Goal: Transaction & Acquisition: Purchase product/service

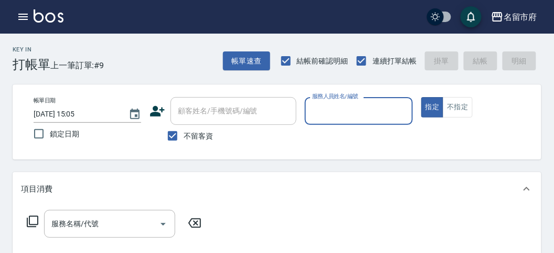
click at [321, 114] on input "服務人員姓名/編號" at bounding box center [358, 111] width 98 height 18
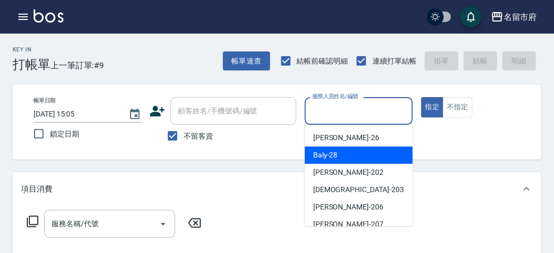
drag, startPoint x: 314, startPoint y: 154, endPoint x: 299, endPoint y: 159, distance: 15.8
click at [314, 155] on span "Baly -28" at bounding box center [325, 154] width 25 height 11
type input "Baly-28"
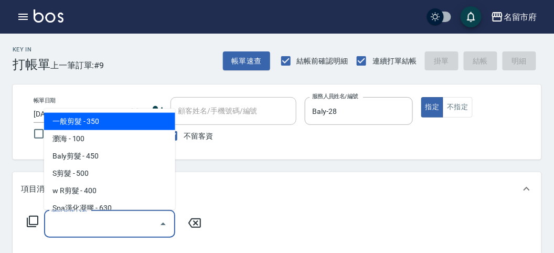
drag, startPoint x: 61, startPoint y: 225, endPoint x: 64, endPoint y: 208, distance: 17.0
click at [62, 222] on input "服務名稱/代號" at bounding box center [102, 223] width 106 height 18
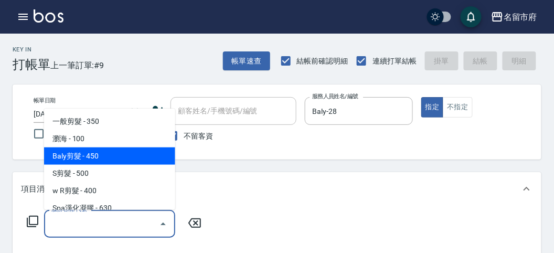
click at [103, 157] on span "Baly剪髮 - 450" at bounding box center [109, 155] width 131 height 17
type input "Baly剪髮(C004)"
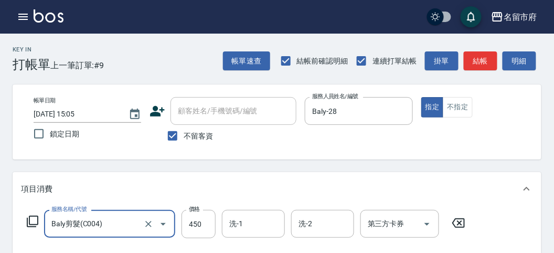
click at [34, 218] on icon at bounding box center [32, 221] width 13 height 13
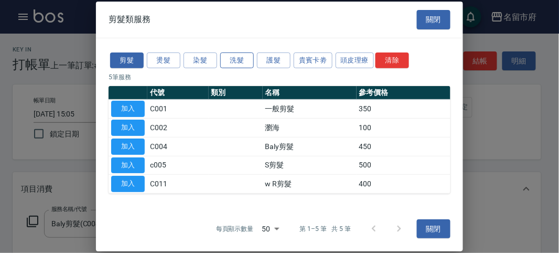
click at [245, 59] on button "洗髮" at bounding box center [237, 60] width 34 height 16
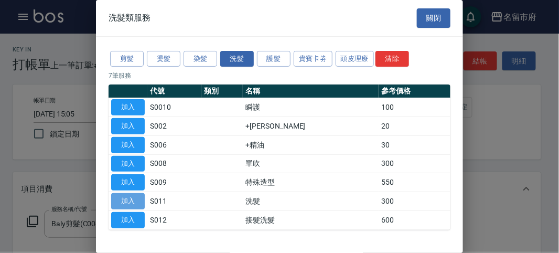
click at [132, 200] on button "加入" at bounding box center [128, 201] width 34 height 16
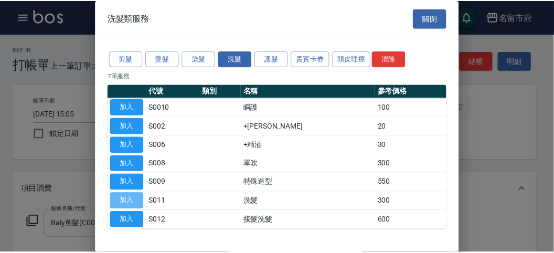
scroll to position [138, 0]
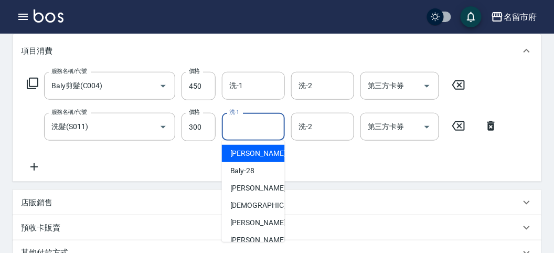
click at [270, 123] on input "洗-1" at bounding box center [252, 126] width 53 height 18
click at [34, 81] on icon at bounding box center [32, 83] width 13 height 13
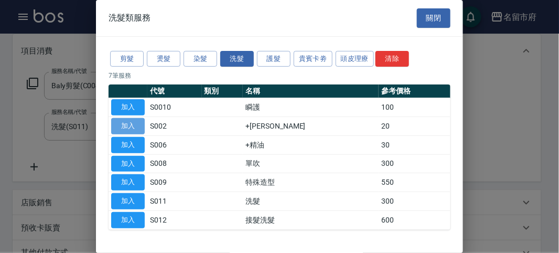
click at [126, 124] on button "加入" at bounding box center [128, 126] width 34 height 16
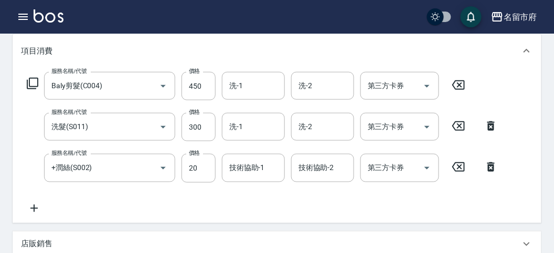
click at [33, 82] on icon at bounding box center [32, 83] width 13 height 13
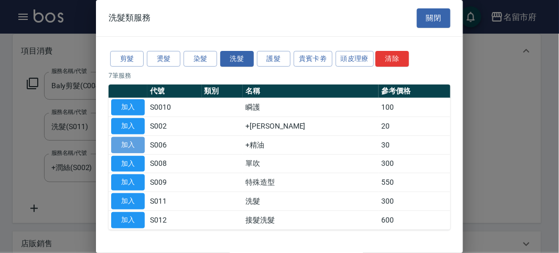
click at [129, 140] on button "加入" at bounding box center [128, 145] width 34 height 16
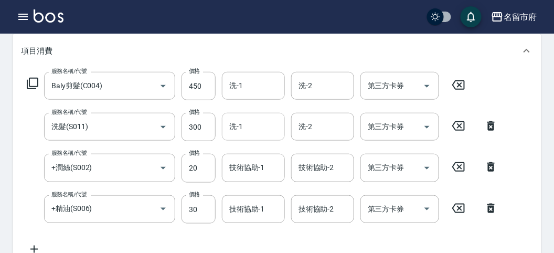
drag, startPoint x: 255, startPoint y: 8, endPoint x: 251, endPoint y: 129, distance: 121.2
click at [252, 131] on input "洗-1" at bounding box center [252, 126] width 53 height 18
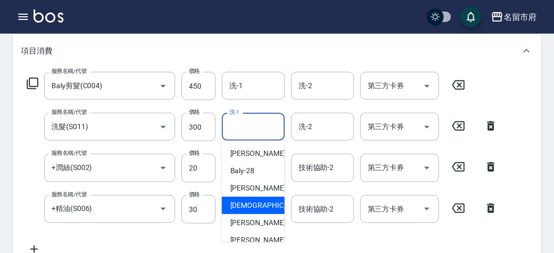
scroll to position [114, 0]
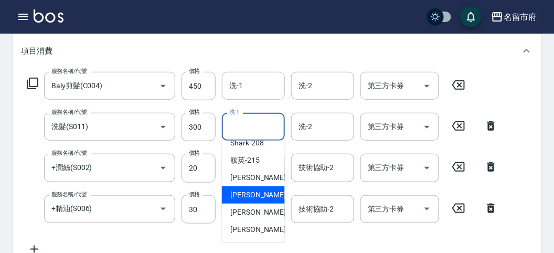
click at [242, 196] on span "Min Min -218" at bounding box center [265, 194] width 70 height 11
type input "Min Min-218"
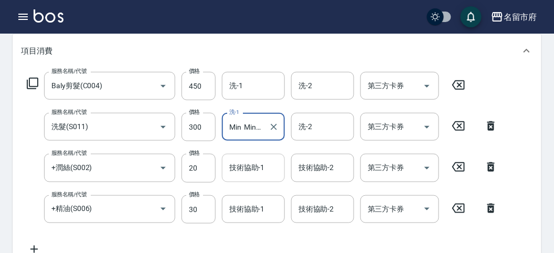
click at [248, 166] on input "技術協助-1" at bounding box center [252, 167] width 53 height 18
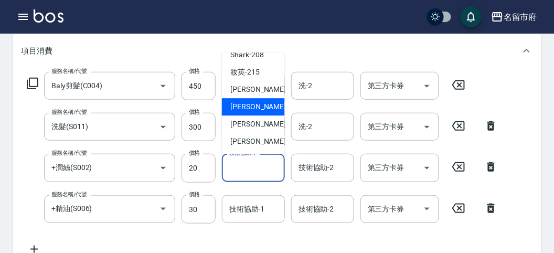
click at [258, 109] on span "Min Min -218" at bounding box center [265, 107] width 70 height 11
type input "Min Min-218"
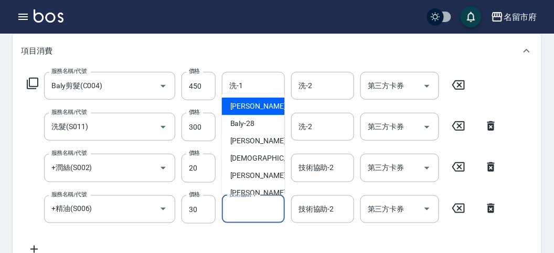
drag, startPoint x: 237, startPoint y: 209, endPoint x: 244, endPoint y: 176, distance: 33.1
click at [237, 208] on input "技術協助-1" at bounding box center [252, 209] width 53 height 18
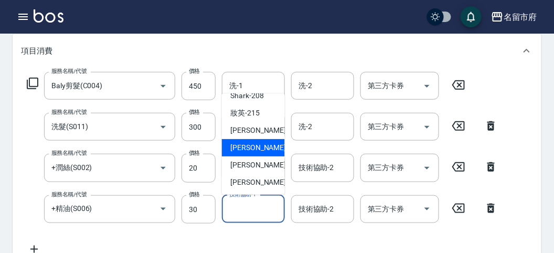
click at [251, 148] on span "Min Min -218" at bounding box center [265, 147] width 70 height 11
type input "Min Min-218"
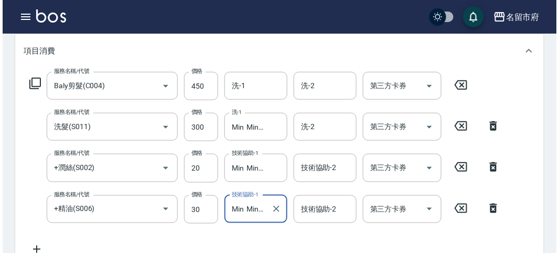
scroll to position [429, 0]
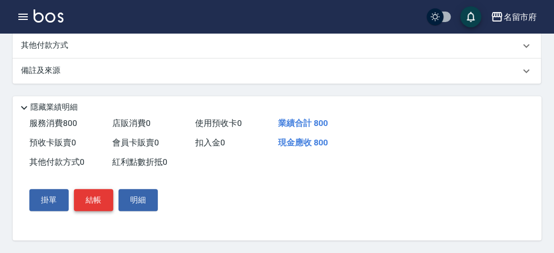
click at [92, 206] on button "結帳" at bounding box center [93, 200] width 39 height 22
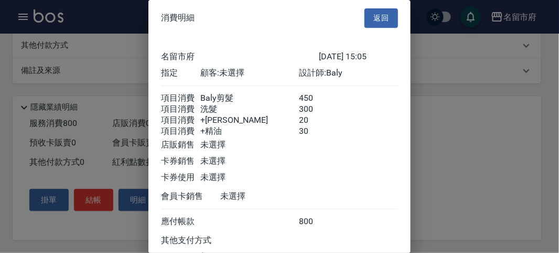
scroll to position [94, 0]
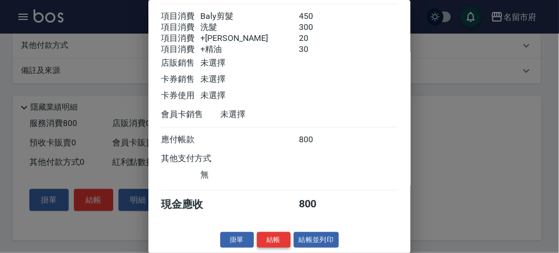
click at [268, 243] on button "結帳" at bounding box center [274, 240] width 34 height 16
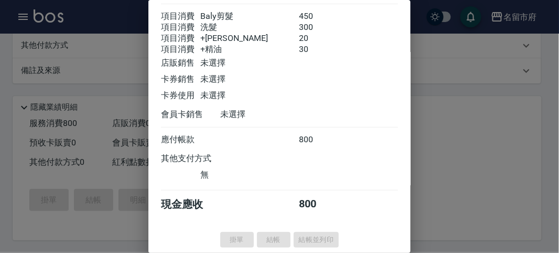
type input "[DATE] 16:16"
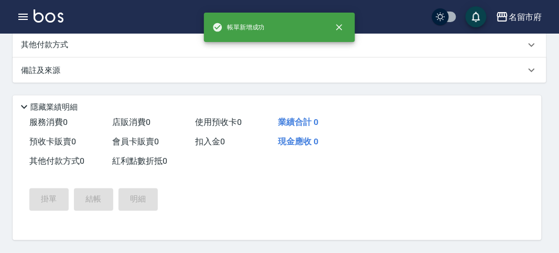
scroll to position [0, 0]
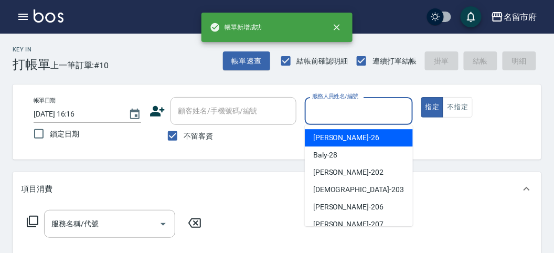
click at [337, 116] on input "服務人員姓名/編號" at bounding box center [358, 111] width 98 height 18
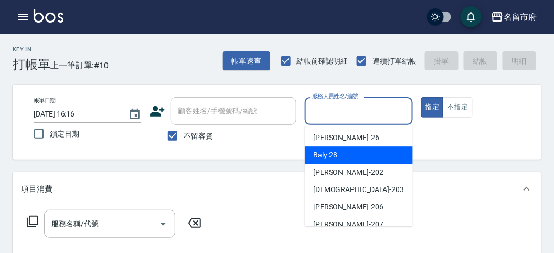
click at [331, 157] on span "Baly -28" at bounding box center [325, 154] width 25 height 11
type input "Baly-28"
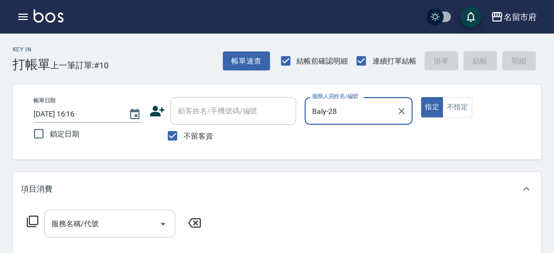
drag, startPoint x: 53, startPoint y: 221, endPoint x: 58, endPoint y: 215, distance: 7.9
click at [54, 219] on input "服務名稱/代號" at bounding box center [102, 223] width 106 height 18
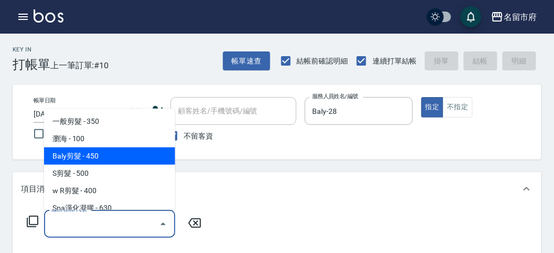
drag, startPoint x: 106, startPoint y: 156, endPoint x: 70, endPoint y: 168, distance: 38.1
click at [106, 156] on span "Baly剪髮 - 450" at bounding box center [109, 155] width 131 height 17
type input "Baly剪髮(C004)"
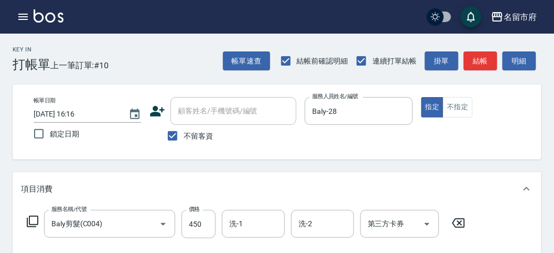
click at [34, 218] on icon at bounding box center [32, 221] width 13 height 13
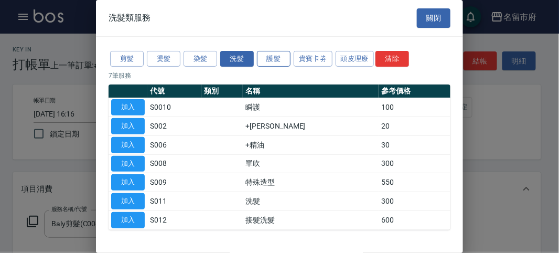
click at [278, 61] on button "護髮" at bounding box center [274, 59] width 34 height 16
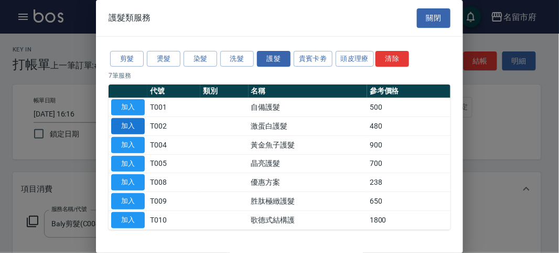
click at [132, 125] on button "加入" at bounding box center [128, 126] width 34 height 16
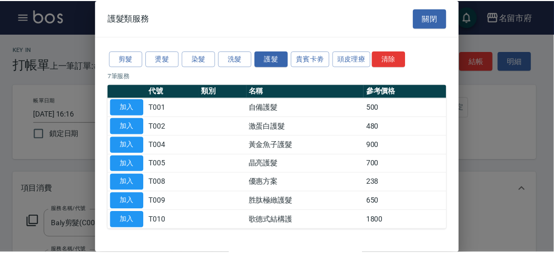
scroll to position [138, 0]
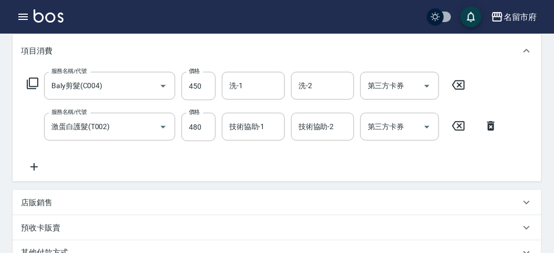
click at [34, 83] on icon at bounding box center [32, 83] width 13 height 13
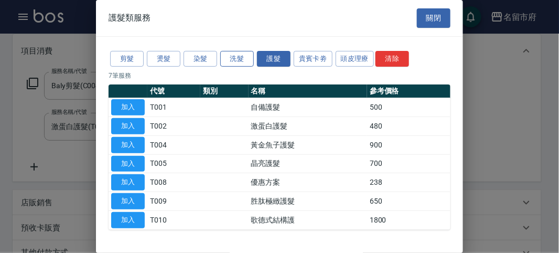
click at [231, 58] on button "洗髮" at bounding box center [237, 59] width 34 height 16
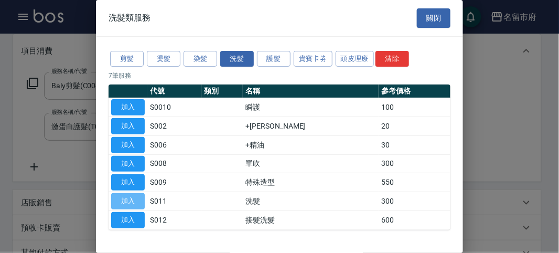
drag, startPoint x: 138, startPoint y: 194, endPoint x: 183, endPoint y: 196, distance: 45.6
click at [137, 195] on button "加入" at bounding box center [128, 201] width 34 height 16
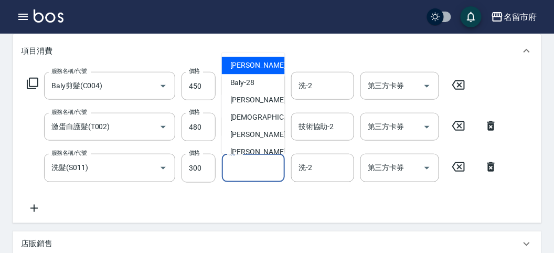
click at [257, 162] on input "洗-1" at bounding box center [252, 167] width 53 height 18
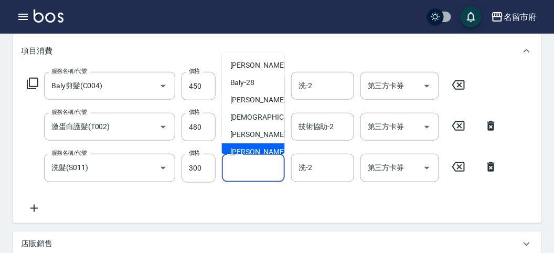
scroll to position [114, 0]
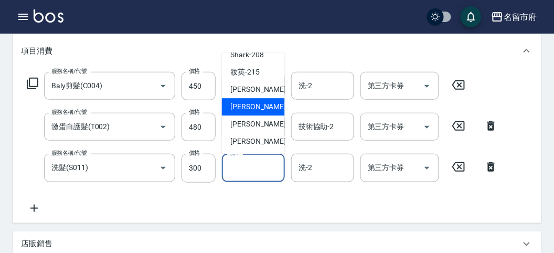
click at [248, 111] on span "Min Min -218" at bounding box center [265, 107] width 70 height 11
type input "Min Min-218"
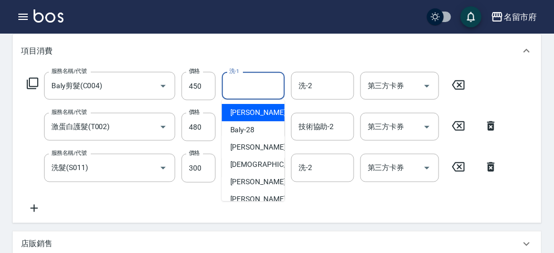
click at [244, 89] on input "洗-1" at bounding box center [252, 86] width 53 height 18
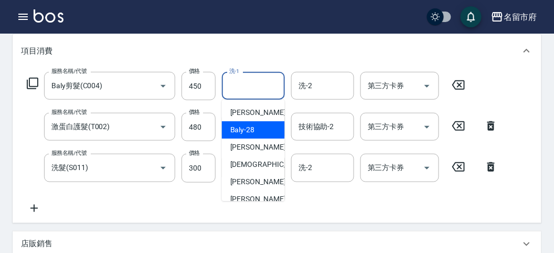
click at [306, 150] on div "服務名稱/代號 Baly剪髮(C004) 服務名稱/代號 價格 450 價格 洗-1 洗-1 洗-2 洗-2 第三方卡券 第三方卡券 服務名稱/代號 激蛋白護…" at bounding box center [262, 143] width 483 height 142
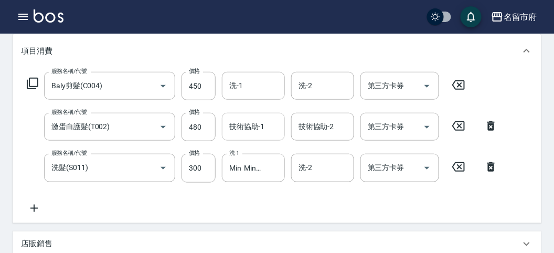
click at [235, 130] on input "技術協助-1" at bounding box center [252, 126] width 53 height 18
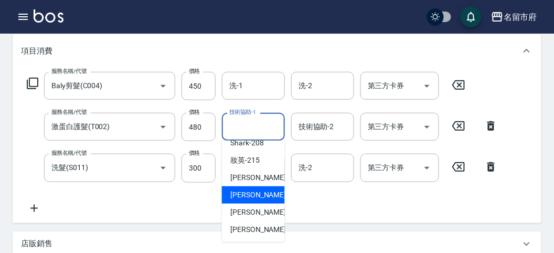
click at [254, 191] on span "Min Min -218" at bounding box center [265, 194] width 70 height 11
type input "Min Min-218"
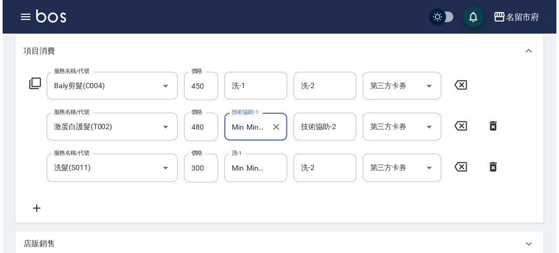
scroll to position [388, 0]
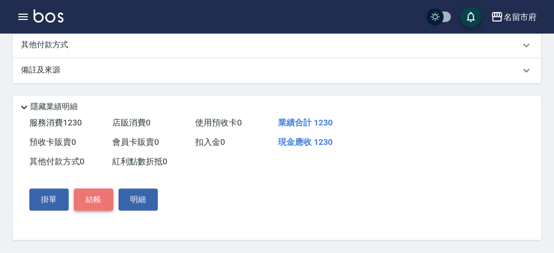
click at [100, 206] on button "結帳" at bounding box center [93, 200] width 39 height 22
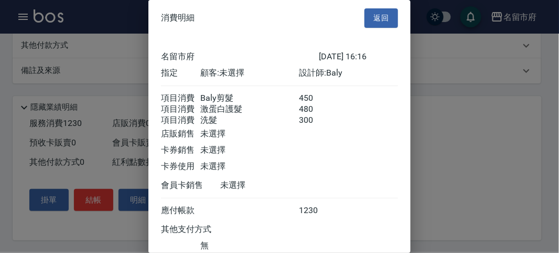
scroll to position [82, 0]
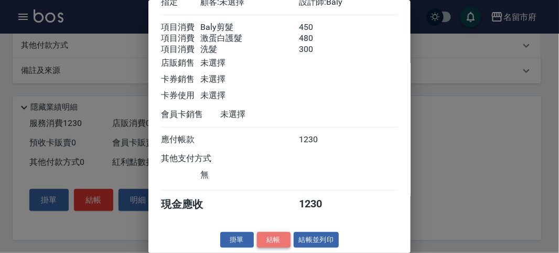
click at [271, 242] on button "結帳" at bounding box center [274, 240] width 34 height 16
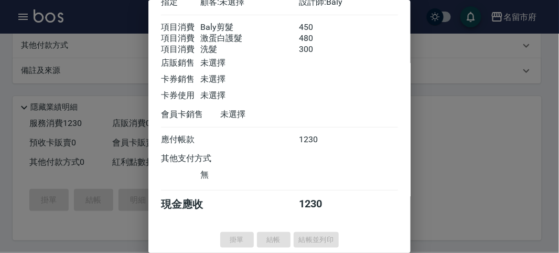
type input "[DATE] 16:17"
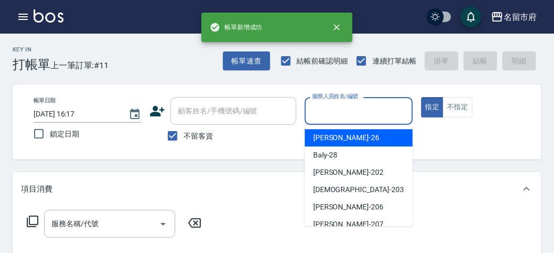
click at [350, 114] on input "服務人員姓名/編號" at bounding box center [358, 111] width 98 height 18
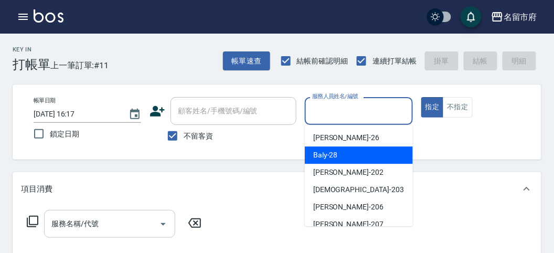
drag, startPoint x: 342, startPoint y: 155, endPoint x: 54, endPoint y: 214, distance: 293.7
click at [341, 156] on div "Baly -28" at bounding box center [359, 154] width 108 height 17
type input "Baly-28"
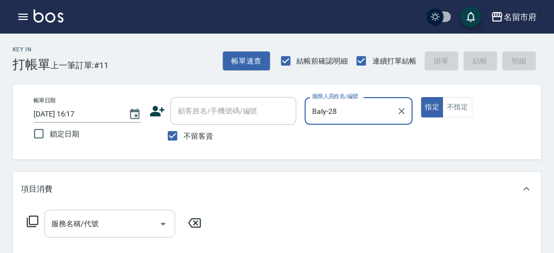
click at [70, 220] on input "服務名稱/代號" at bounding box center [102, 223] width 106 height 18
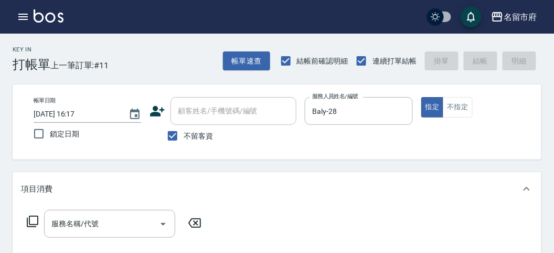
click at [36, 218] on icon at bounding box center [32, 221] width 13 height 13
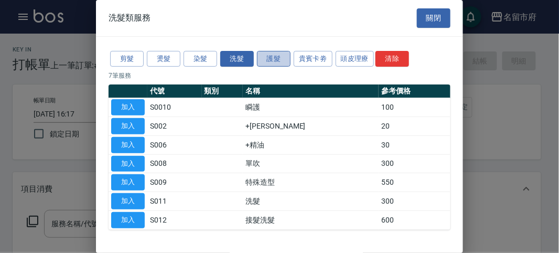
click at [268, 55] on button "護髮" at bounding box center [274, 59] width 34 height 16
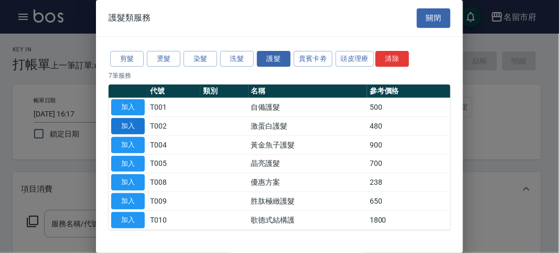
click at [121, 121] on button "加入" at bounding box center [128, 126] width 34 height 16
type input "激蛋白護髮(T002)"
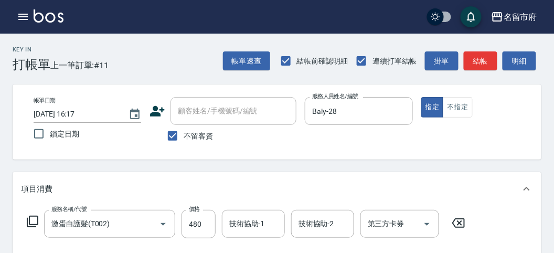
click at [36, 215] on icon at bounding box center [32, 221] width 13 height 13
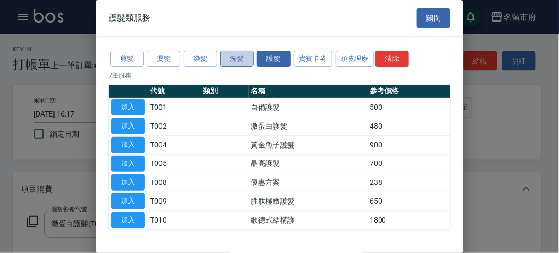
click at [241, 53] on button "洗髮" at bounding box center [237, 59] width 34 height 16
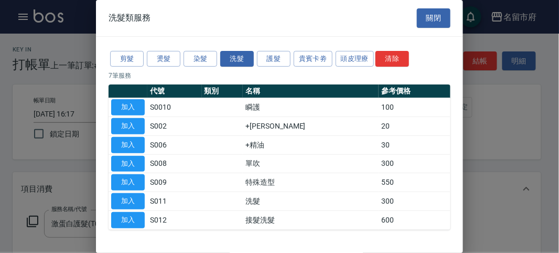
drag, startPoint x: 135, startPoint y: 199, endPoint x: 175, endPoint y: 199, distance: 39.3
click at [135, 197] on button "加入" at bounding box center [128, 201] width 34 height 16
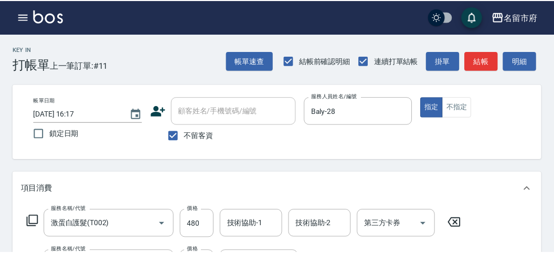
scroll to position [138, 0]
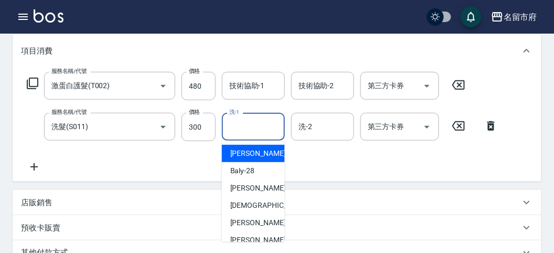
click at [250, 120] on input "洗-1" at bounding box center [252, 126] width 53 height 18
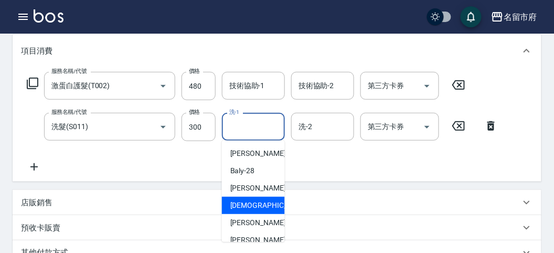
scroll to position [114, 0]
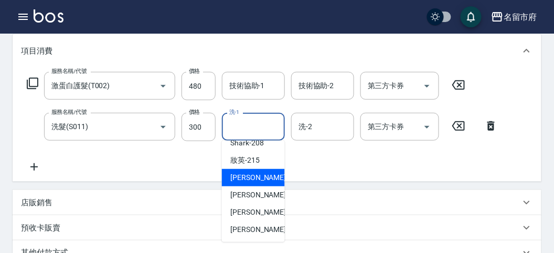
click at [263, 173] on div "小靜 -216" at bounding box center [253, 177] width 63 height 17
type input "小靜-216"
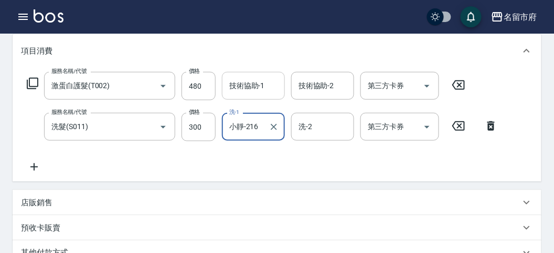
click at [256, 85] on input "技術協助-1" at bounding box center [252, 86] width 53 height 18
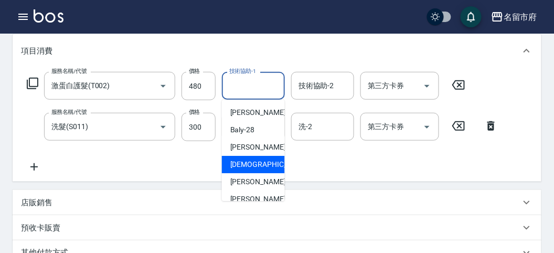
scroll to position [58, 0]
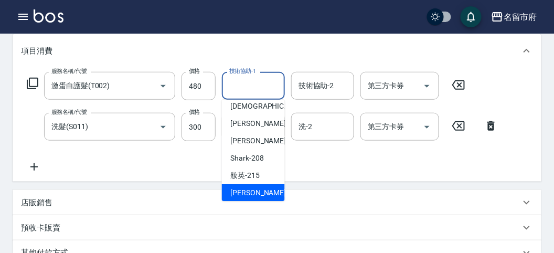
click at [258, 190] on span "小靜 -216" at bounding box center [265, 192] width 70 height 11
type input "小靜-216"
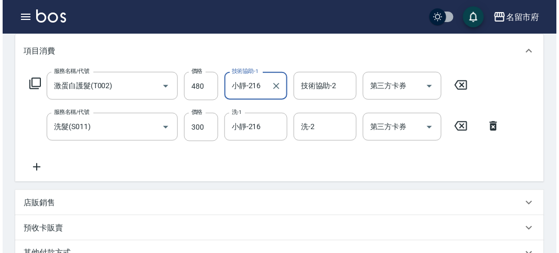
scroll to position [348, 0]
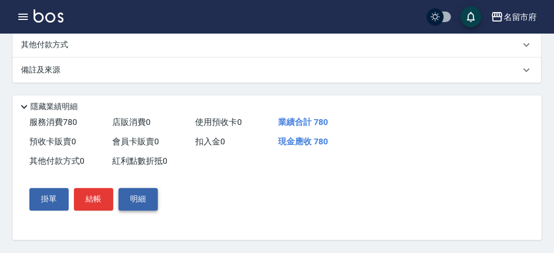
drag, startPoint x: 104, startPoint y: 196, endPoint x: 134, endPoint y: 203, distance: 30.4
click at [104, 196] on button "結帳" at bounding box center [93, 199] width 39 height 22
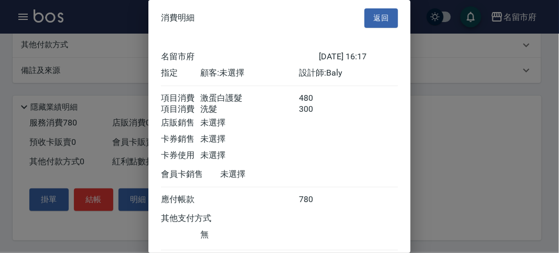
scroll to position [70, 0]
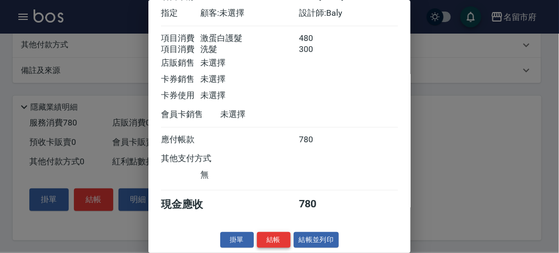
click at [278, 237] on button "結帳" at bounding box center [274, 240] width 34 height 16
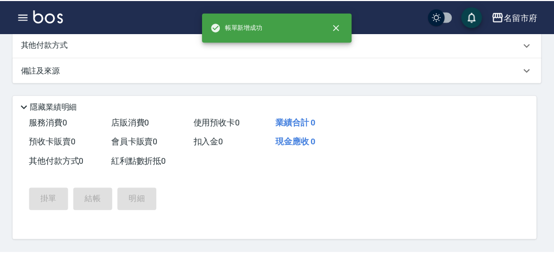
scroll to position [0, 0]
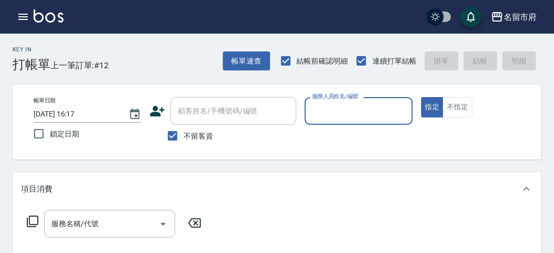
click at [337, 111] on input "服務人員姓名/編號" at bounding box center [358, 111] width 98 height 18
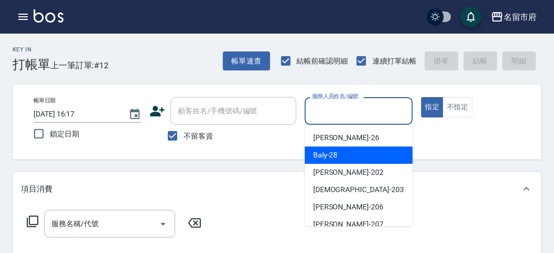
click at [334, 153] on span "Baly -28" at bounding box center [325, 154] width 25 height 11
type input "Baly-28"
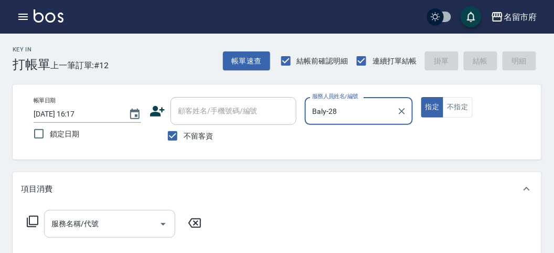
drag, startPoint x: 98, startPoint y: 235, endPoint x: 97, endPoint y: 228, distance: 6.8
click at [97, 228] on div "服務名稱/代號" at bounding box center [109, 224] width 131 height 28
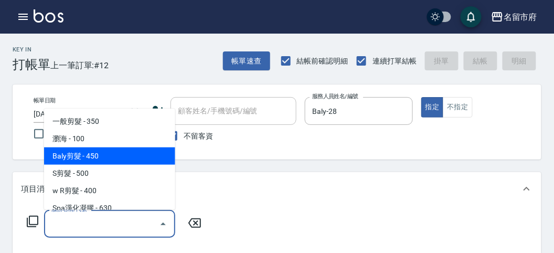
drag, startPoint x: 106, startPoint y: 160, endPoint x: 139, endPoint y: 174, distance: 35.7
click at [106, 160] on span "Baly剪髮 - 450" at bounding box center [109, 155] width 131 height 17
type input "Baly剪髮(C004)"
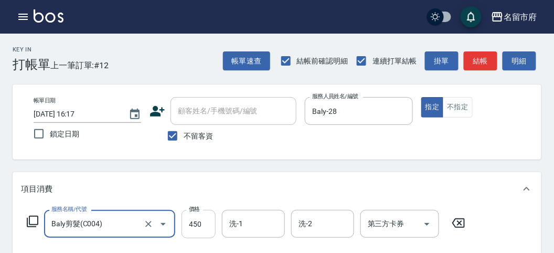
drag, startPoint x: 206, startPoint y: 220, endPoint x: 194, endPoint y: 216, distance: 12.6
click at [206, 220] on input "450" at bounding box center [198, 224] width 34 height 28
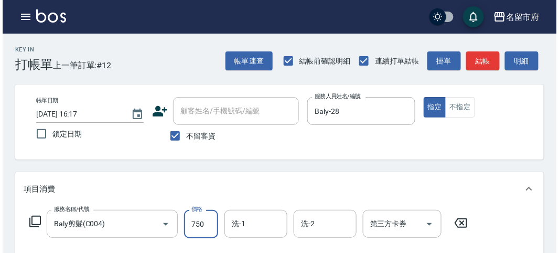
scroll to position [307, 0]
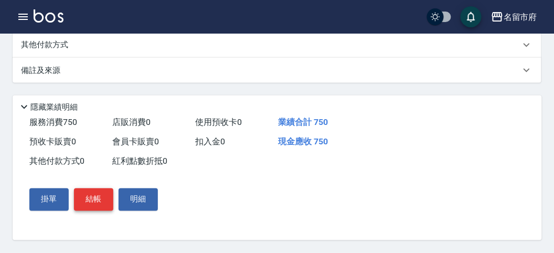
type input "750"
click at [102, 197] on button "結帳" at bounding box center [93, 199] width 39 height 22
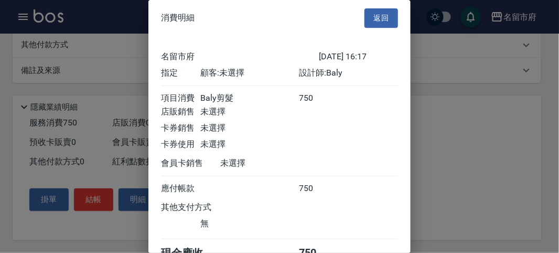
scroll to position [58, 0]
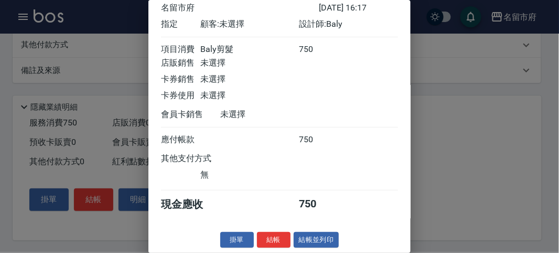
drag, startPoint x: 267, startPoint y: 242, endPoint x: 196, endPoint y: 210, distance: 77.9
click at [267, 241] on button "結帳" at bounding box center [274, 240] width 34 height 16
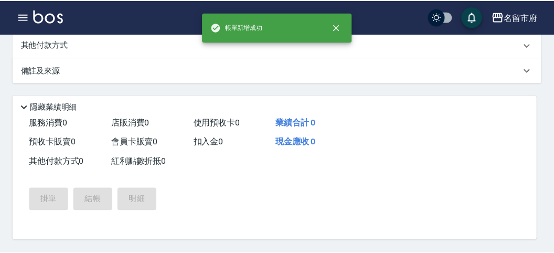
scroll to position [0, 0]
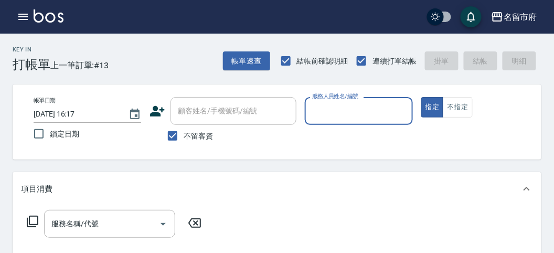
click at [333, 110] on input "服務人員姓名/編號" at bounding box center [358, 111] width 98 height 18
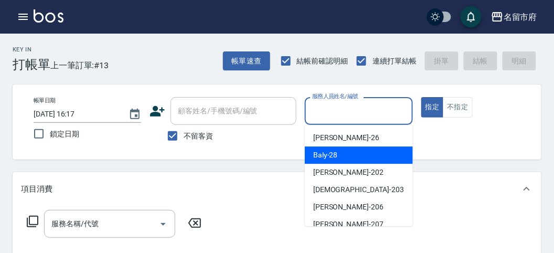
click at [329, 160] on span "Baly -28" at bounding box center [325, 154] width 25 height 11
type input "Baly-28"
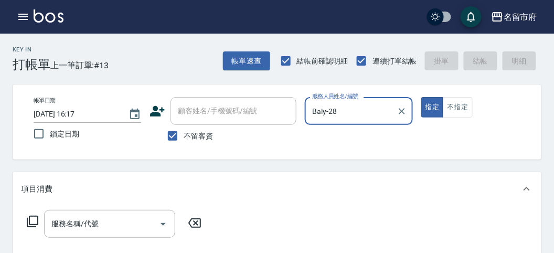
click at [30, 217] on icon at bounding box center [32, 221] width 13 height 13
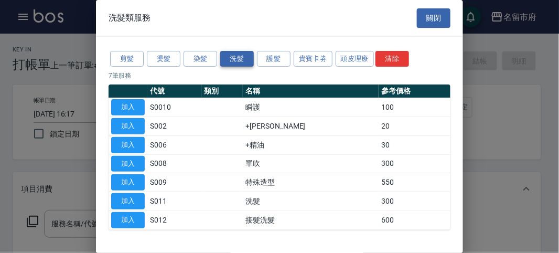
click at [241, 57] on button "洗髮" at bounding box center [237, 59] width 34 height 16
click at [134, 195] on button "加入" at bounding box center [128, 201] width 34 height 16
type input "洗髮(S011)"
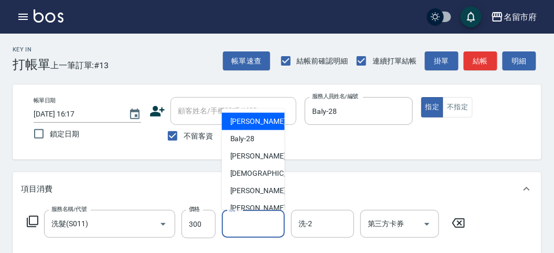
drag, startPoint x: 251, startPoint y: 223, endPoint x: 250, endPoint y: 203, distance: 19.9
click at [251, 222] on input "洗-1" at bounding box center [252, 223] width 53 height 18
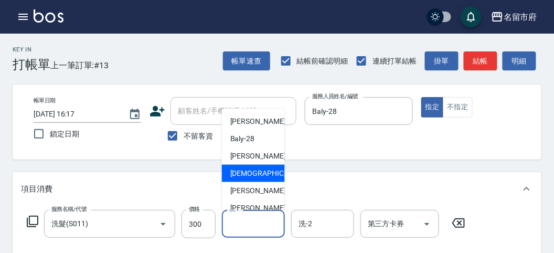
scroll to position [114, 0]
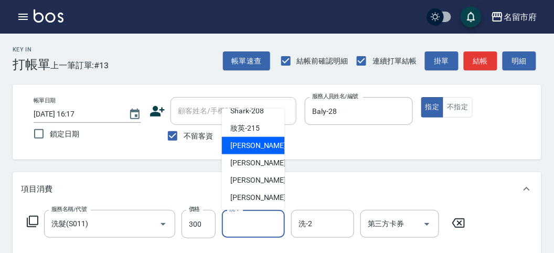
click at [265, 143] on div "小靜 -216" at bounding box center [253, 145] width 63 height 17
type input "小靜-216"
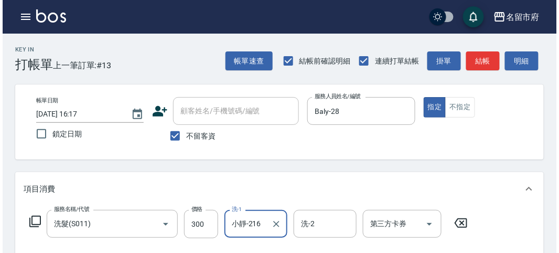
scroll to position [307, 0]
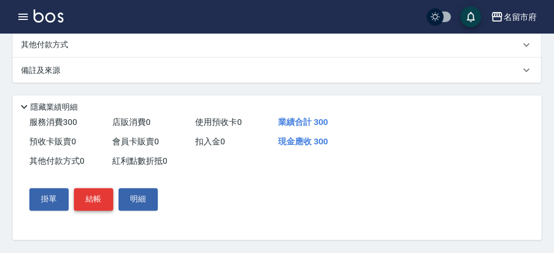
click at [93, 194] on button "結帳" at bounding box center [93, 199] width 39 height 22
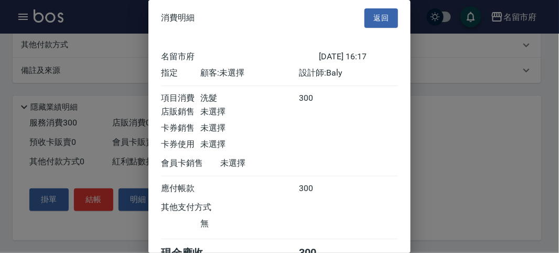
scroll to position [58, 0]
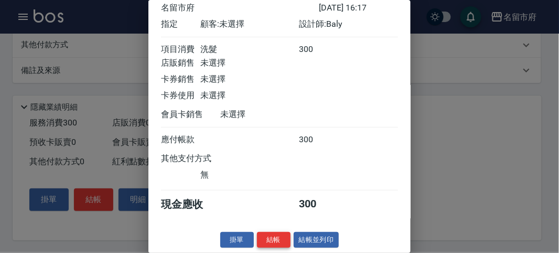
click at [267, 237] on button "結帳" at bounding box center [274, 240] width 34 height 16
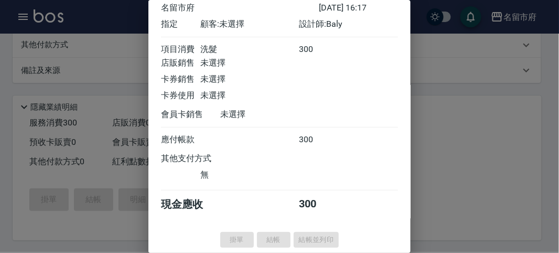
type input "[DATE] 16:18"
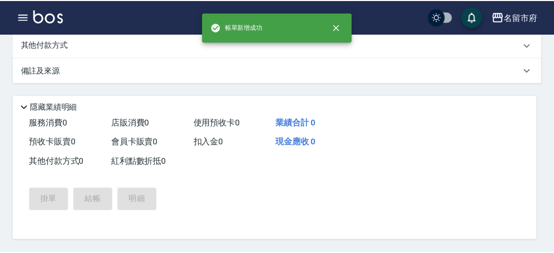
scroll to position [0, 0]
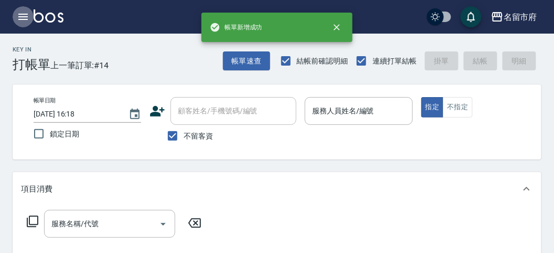
click at [23, 12] on icon "button" at bounding box center [23, 16] width 13 height 13
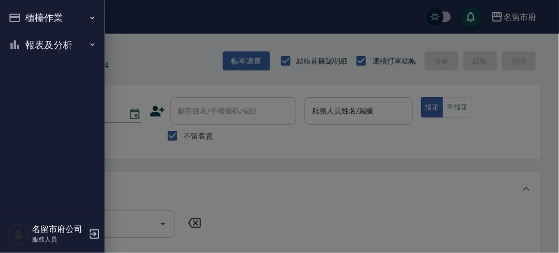
click at [43, 17] on button "櫃檯作業" at bounding box center [52, 17] width 96 height 27
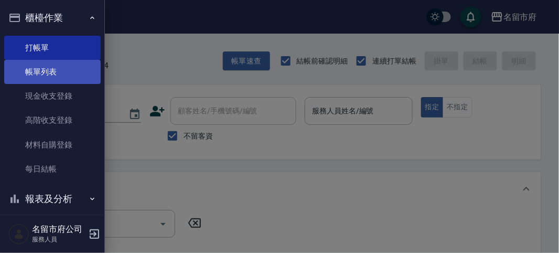
click at [51, 73] on link "帳單列表" at bounding box center [52, 72] width 96 height 24
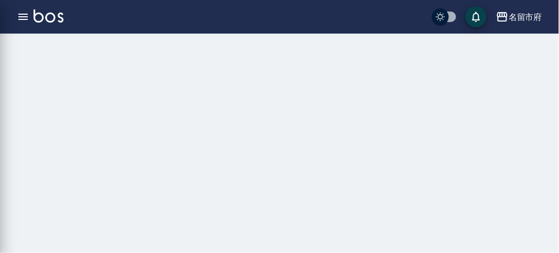
click at [51, 73] on div at bounding box center [279, 126] width 559 height 253
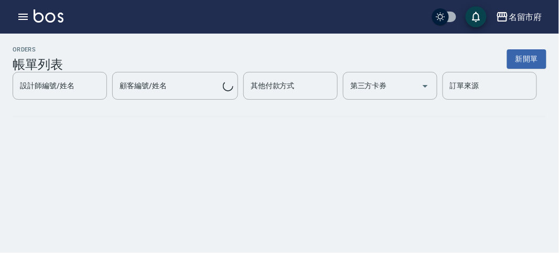
click at [51, 73] on div "設計師編號/姓名" at bounding box center [60, 86] width 94 height 28
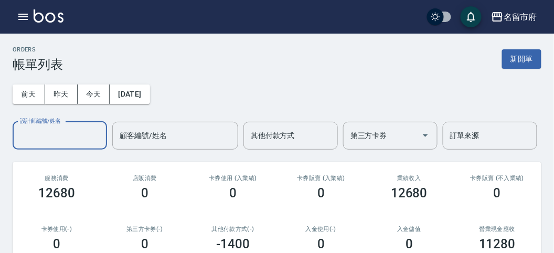
click at [48, 132] on input "設計師編號/姓名" at bounding box center [59, 135] width 85 height 18
click at [49, 132] on input "設計師編號/姓名" at bounding box center [59, 135] width 85 height 18
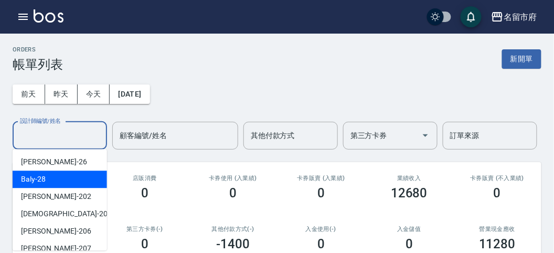
click at [43, 175] on span "Baly -28" at bounding box center [33, 179] width 25 height 11
type input "Baly-28"
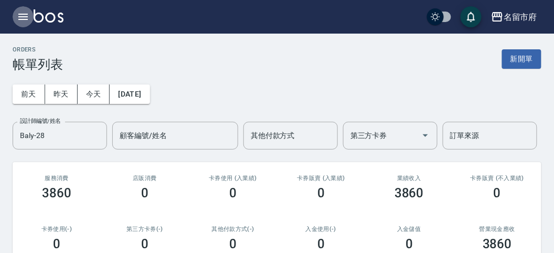
click at [26, 17] on icon "button" at bounding box center [23, 16] width 13 height 13
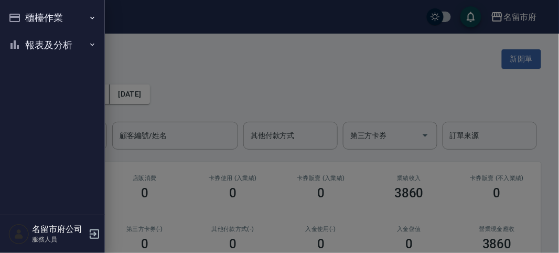
click at [25, 17] on button "櫃檯作業" at bounding box center [52, 17] width 96 height 27
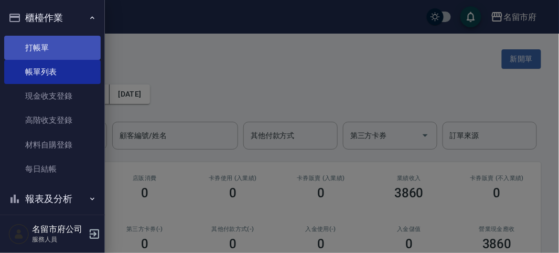
click at [43, 42] on link "打帳單" at bounding box center [52, 48] width 96 height 24
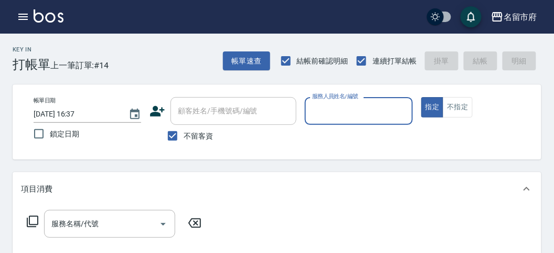
click at [331, 110] on input "服務人員姓名/編號" at bounding box center [358, 111] width 98 height 18
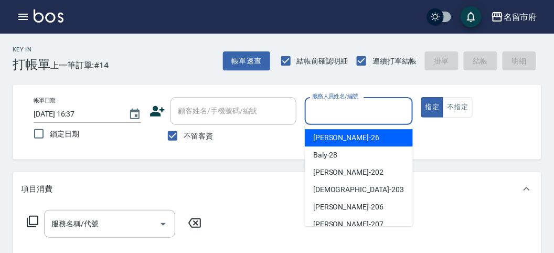
click at [339, 133] on div "[PERSON_NAME] -26" at bounding box center [359, 137] width 108 height 17
type input "[PERSON_NAME]-26"
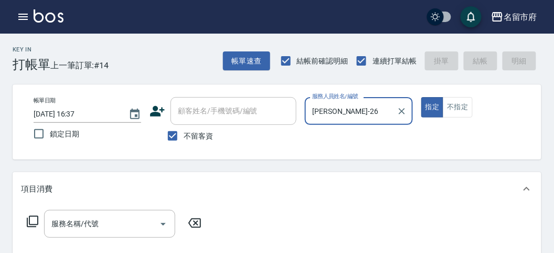
click at [35, 219] on icon at bounding box center [32, 221] width 13 height 13
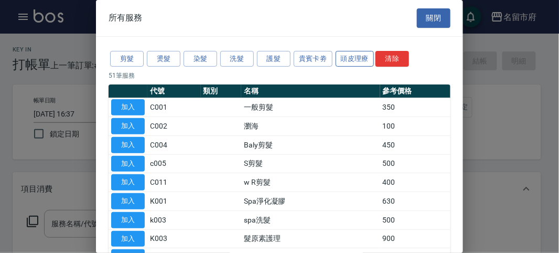
click at [355, 56] on button "頭皮理療" at bounding box center [355, 59] width 39 height 16
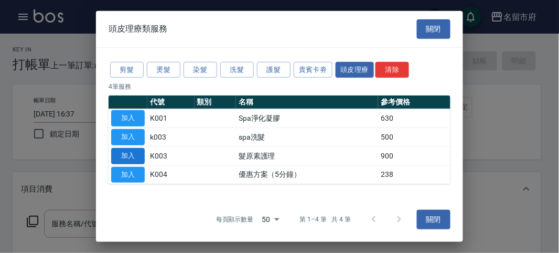
click at [117, 153] on button "加入" at bounding box center [128, 156] width 34 height 16
type input "髮原素護理(K003)"
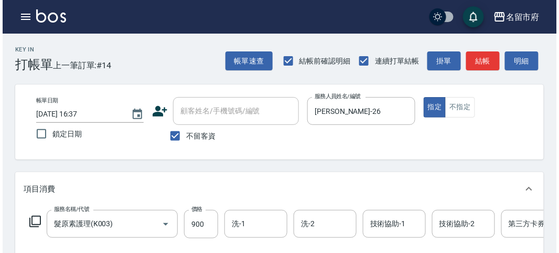
scroll to position [317, 0]
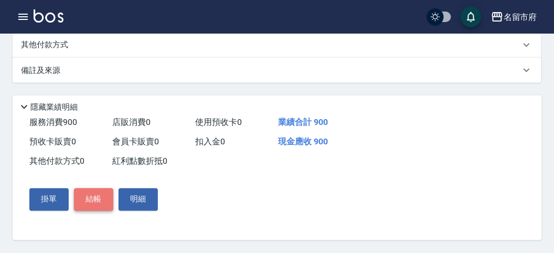
click at [109, 199] on button "結帳" at bounding box center [93, 199] width 39 height 22
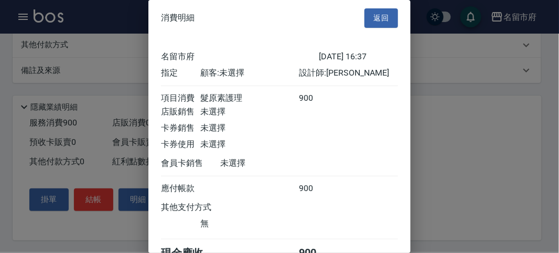
scroll to position [58, 0]
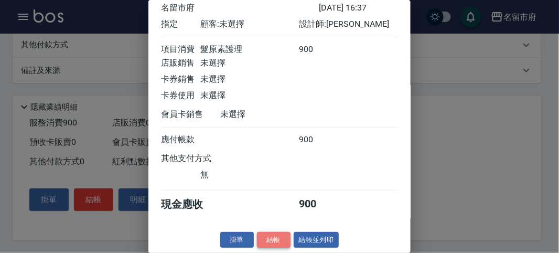
click at [275, 242] on button "結帳" at bounding box center [274, 240] width 34 height 16
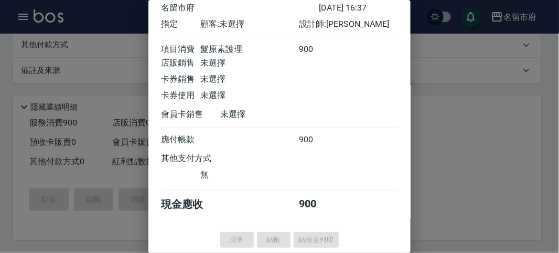
type input "[DATE] 16:38"
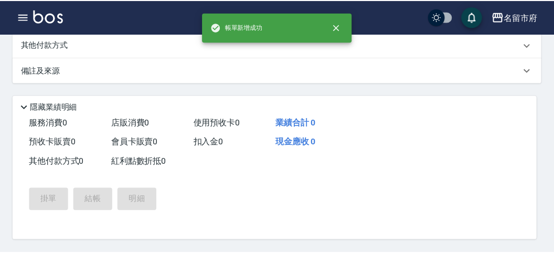
scroll to position [0, 0]
